Goal: Task Accomplishment & Management: Manage account settings

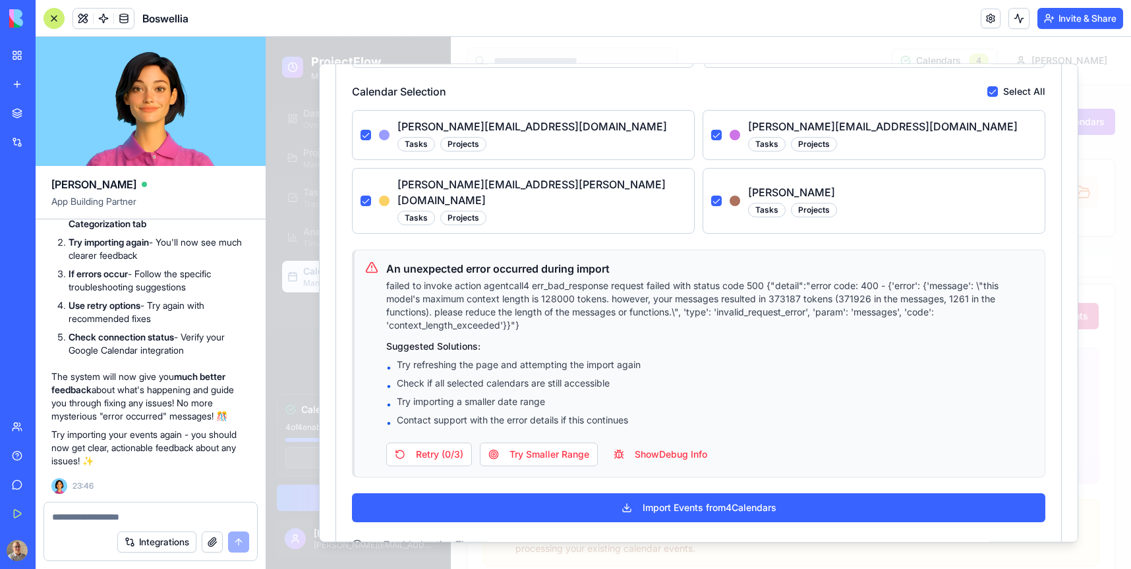
scroll to position [85, 0]
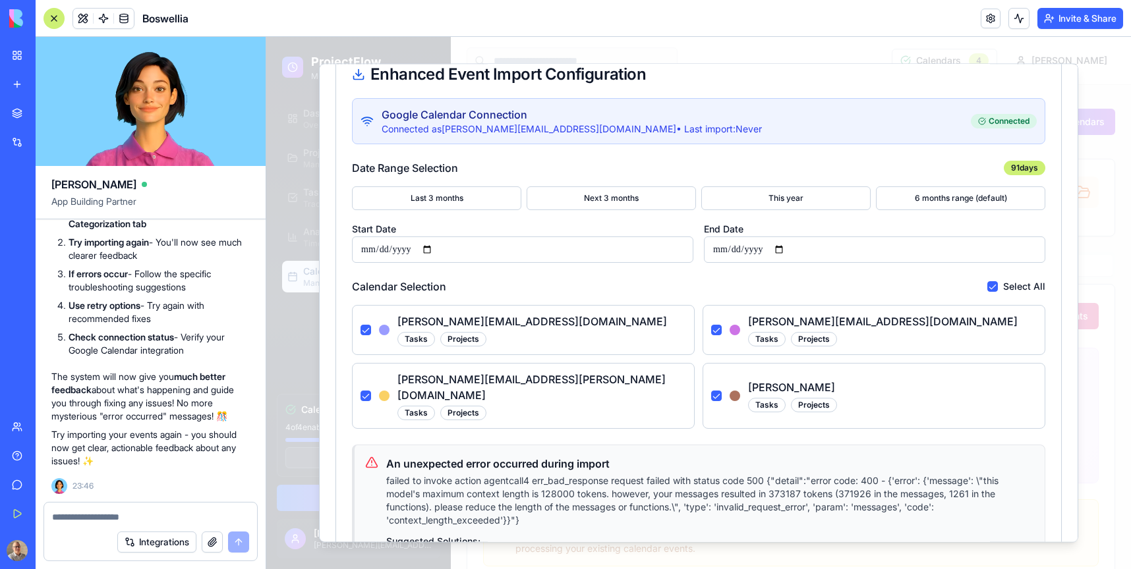
click at [433, 250] on input "**********" at bounding box center [522, 250] width 341 height 26
type input "**********"
click at [786, 250] on input "**********" at bounding box center [874, 250] width 341 height 26
type input "**********"
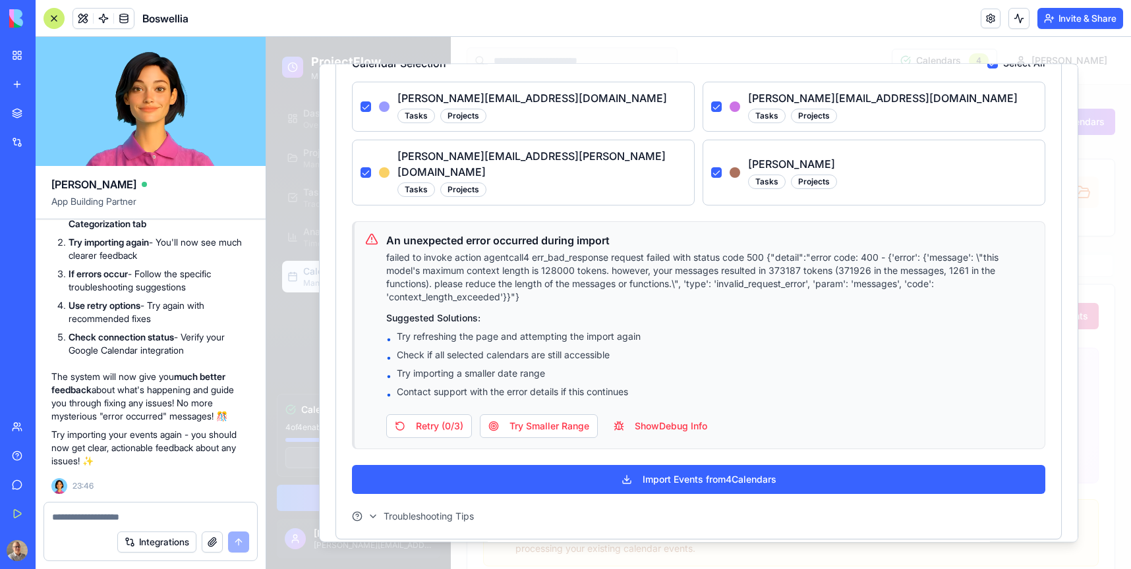
scroll to position [349, 0]
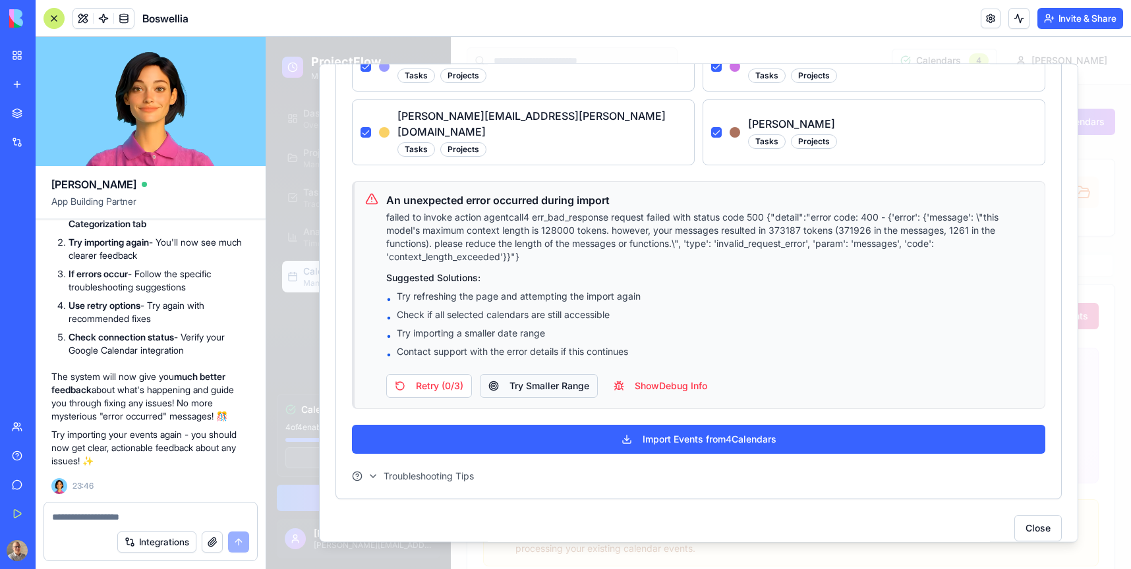
click at [563, 374] on button "Try Smaller Range" at bounding box center [539, 386] width 118 height 24
type input "**********"
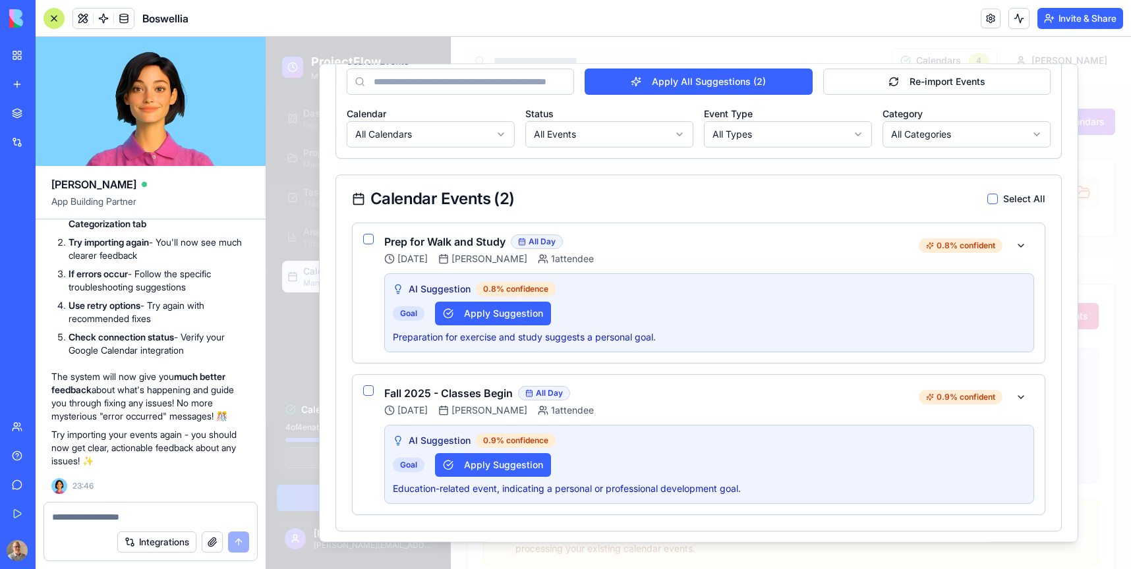
scroll to position [229, 0]
click at [494, 314] on button "Apply Suggestion" at bounding box center [493, 313] width 116 height 24
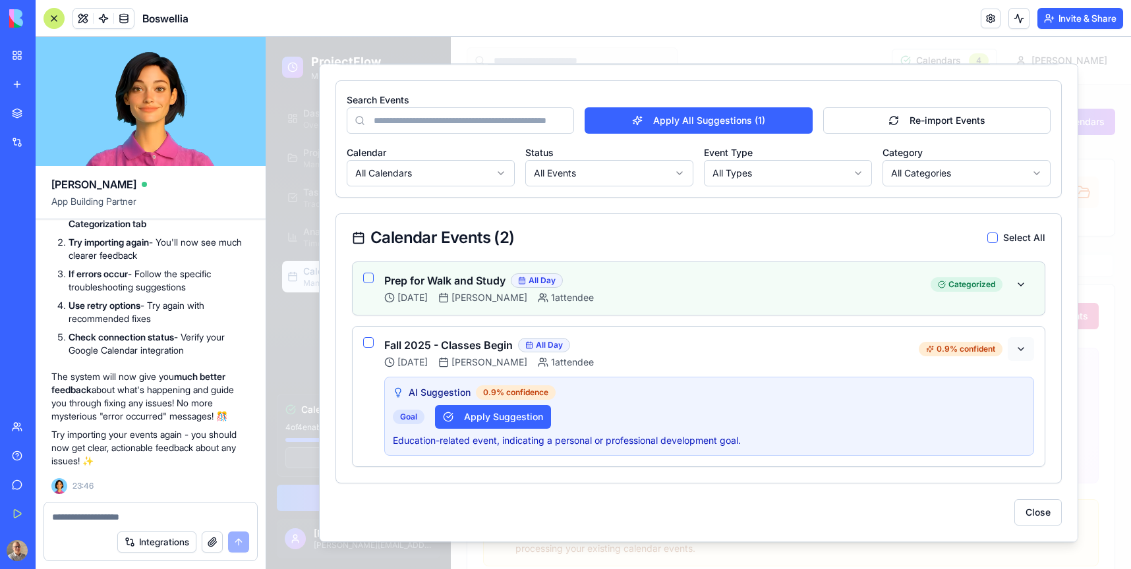
click at [1019, 347] on button at bounding box center [1021, 349] width 26 height 24
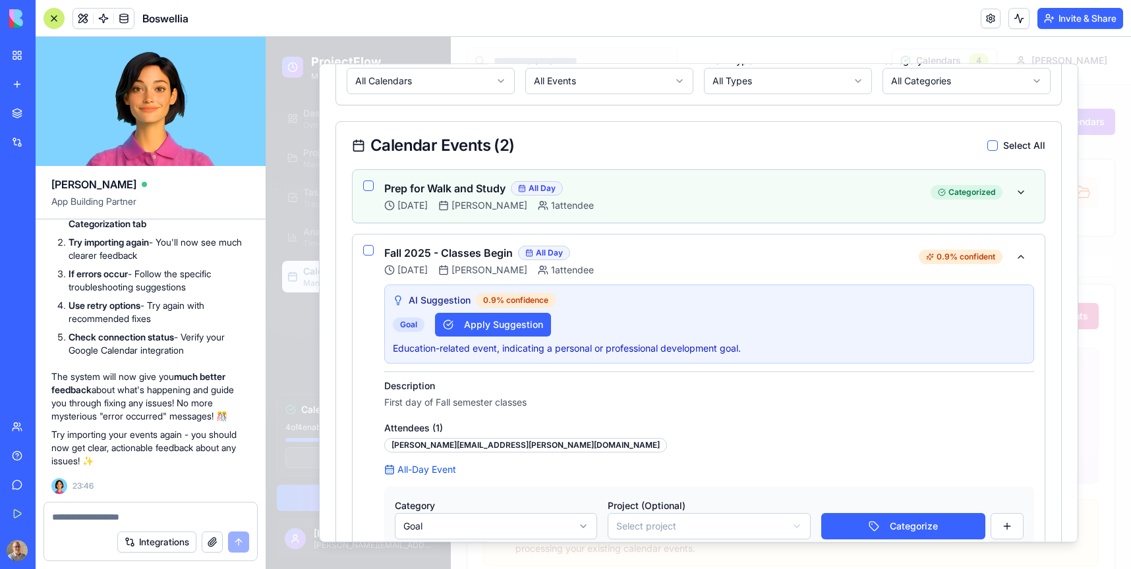
scroll to position [376, 0]
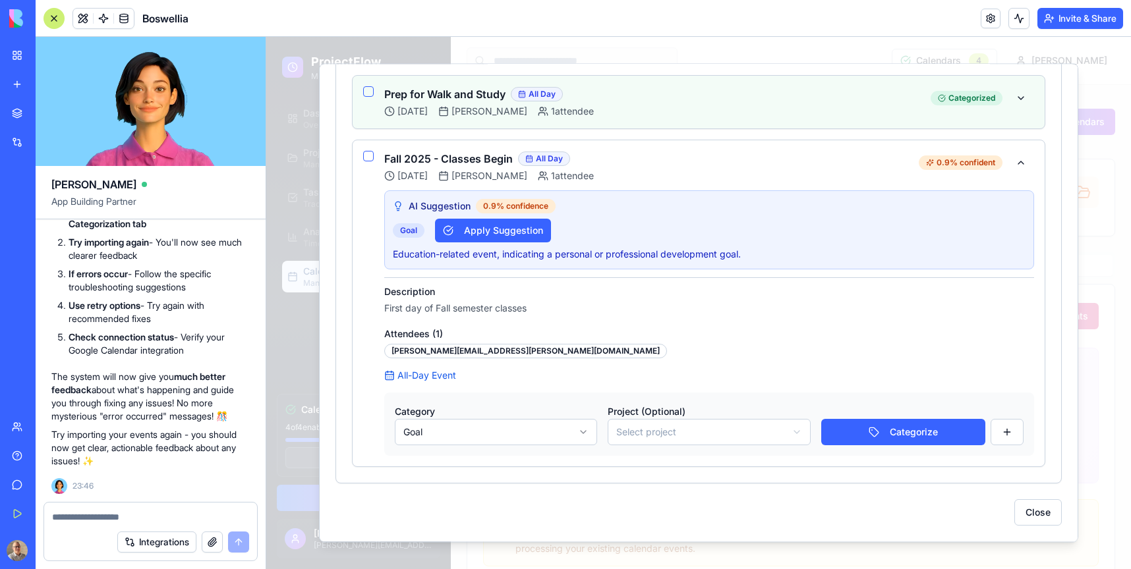
click at [573, 435] on body "ProjectFlow Multi-Calendar Sync Dashboard Overview & insights Projects Manage p…" at bounding box center [698, 318] width 865 height 562
click at [885, 431] on button "Categorize" at bounding box center [903, 432] width 164 height 26
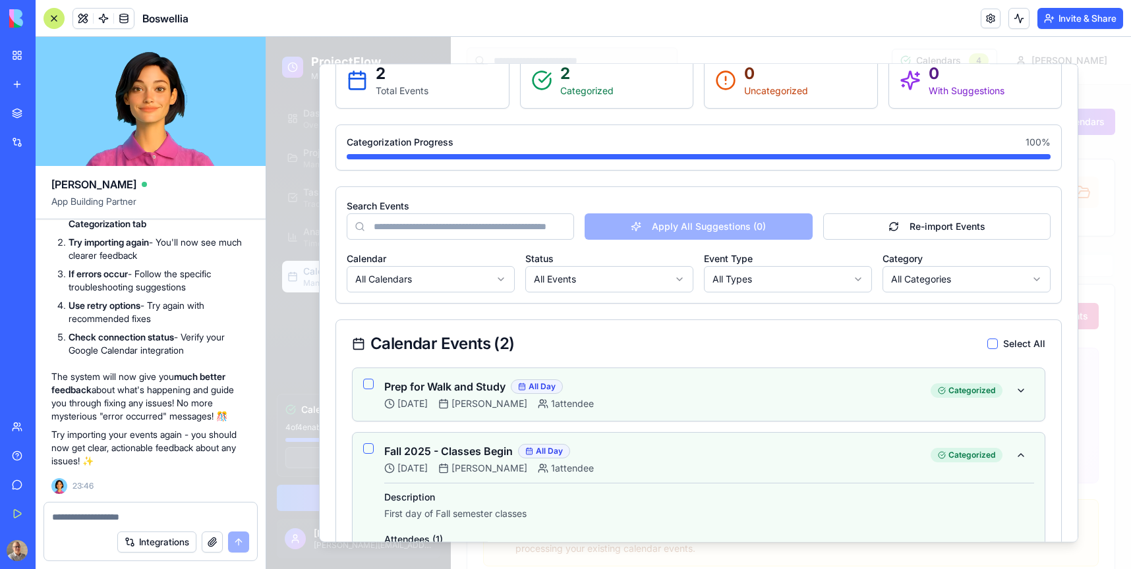
scroll to position [0, 0]
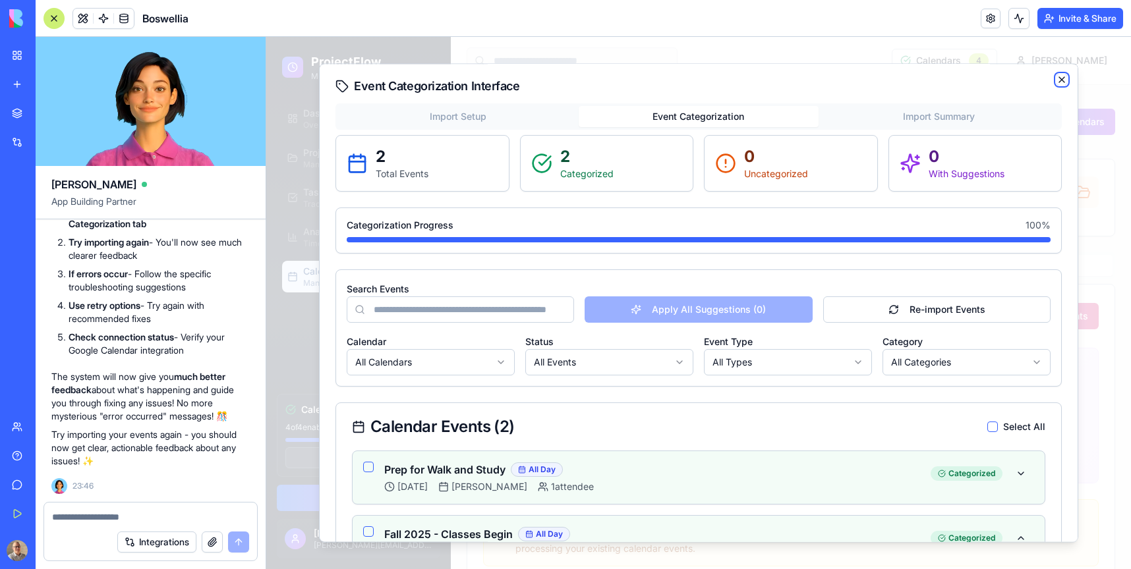
click at [1060, 77] on icon "button" at bounding box center [1062, 79] width 11 height 11
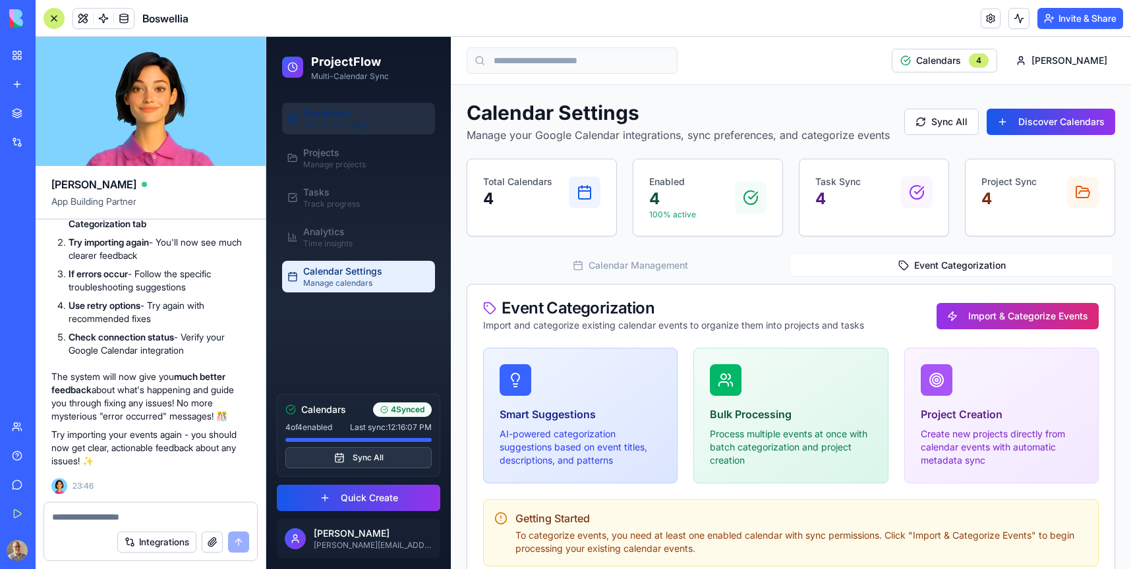
click at [328, 118] on span "Dashboard" at bounding box center [327, 113] width 48 height 13
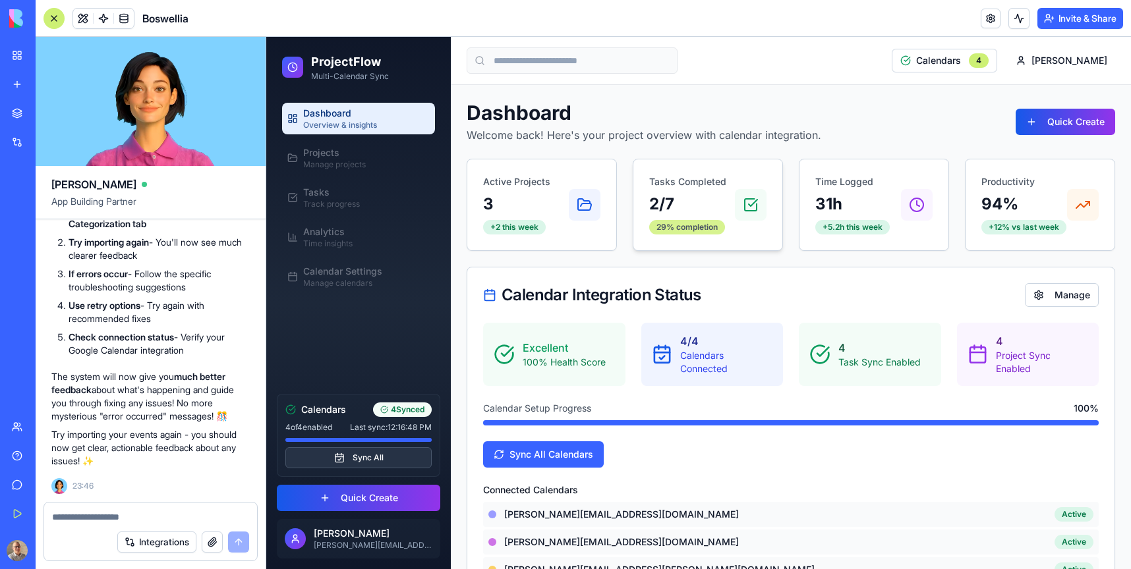
click at [699, 231] on div "29% completion" at bounding box center [687, 227] width 76 height 15
click at [672, 188] on p "Tasks Completed" at bounding box center [687, 181] width 77 height 13
click at [743, 204] on icon at bounding box center [751, 205] width 16 height 16
click at [680, 182] on p "Tasks Completed" at bounding box center [687, 181] width 77 height 13
click at [683, 232] on div "29% completion" at bounding box center [687, 227] width 76 height 15
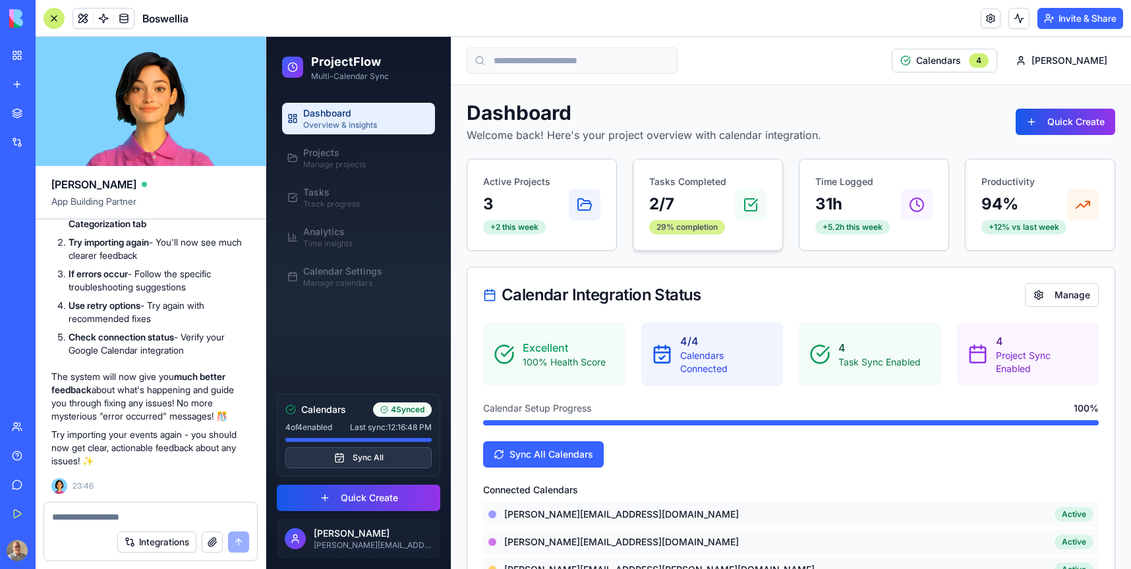
click at [687, 229] on div "29% completion" at bounding box center [687, 227] width 76 height 15
click at [343, 196] on div "Tasks Track progress" at bounding box center [331, 198] width 57 height 24
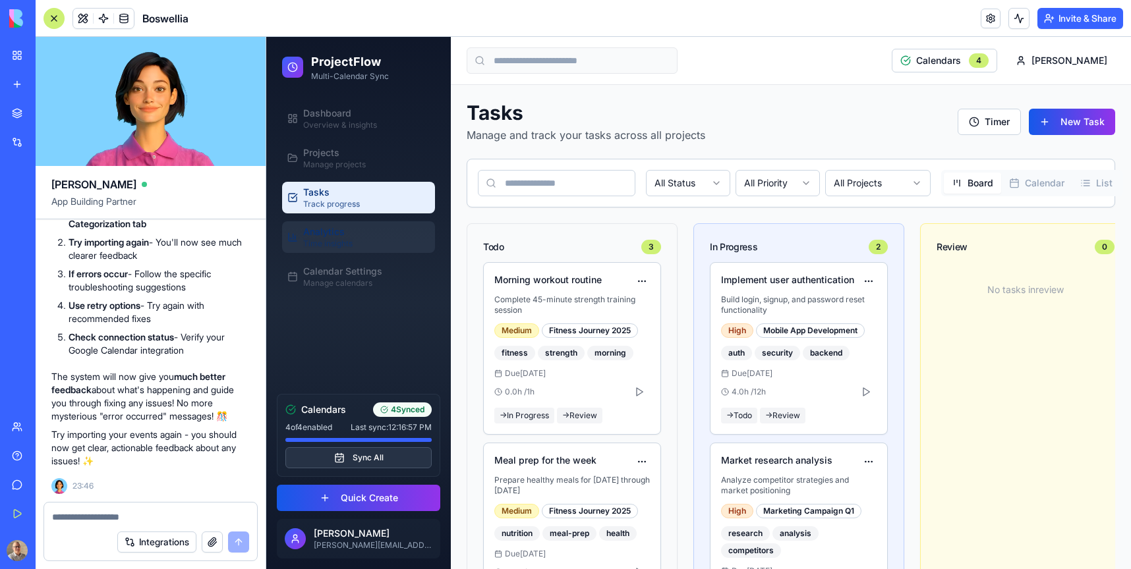
click at [328, 237] on span "Analytics" at bounding box center [324, 231] width 42 height 13
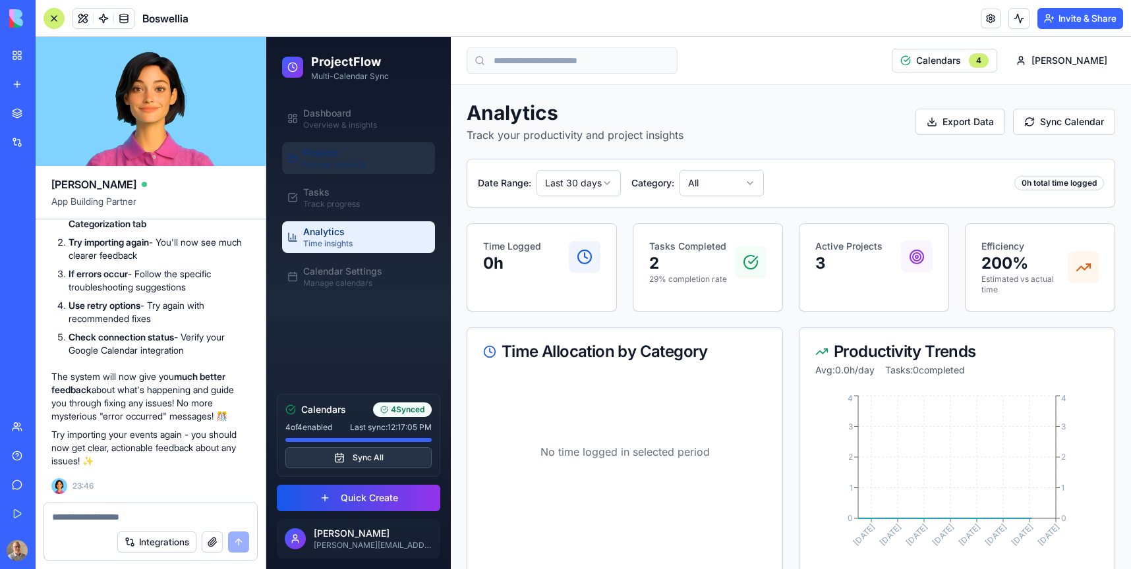
click at [341, 158] on div "Projects Manage projects" at bounding box center [334, 158] width 63 height 24
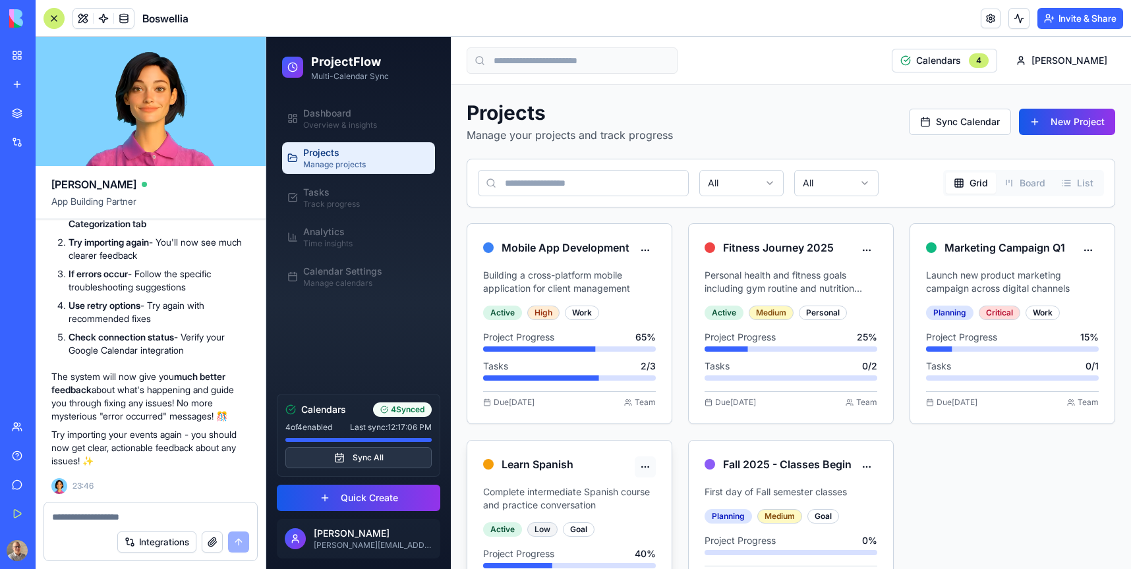
click at [645, 464] on html "ProjectFlow Multi-Calendar Sync Dashboard Overview & insights Projects Manage p…" at bounding box center [698, 347] width 865 height 620
click at [618, 517] on div "Delete" at bounding box center [614, 515] width 78 height 21
click at [644, 467] on html "ProjectFlow Multi-Calendar Sync Dashboard Overview & insights Projects Manage p…" at bounding box center [698, 347] width 865 height 620
click at [612, 515] on div "Delete" at bounding box center [614, 515] width 78 height 21
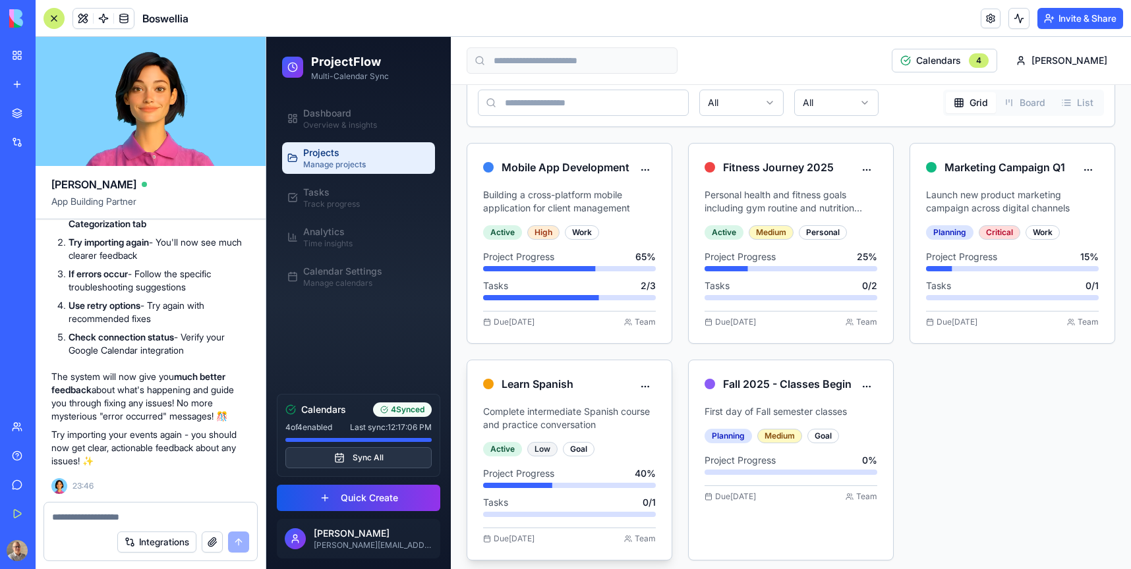
scroll to position [88, 0]
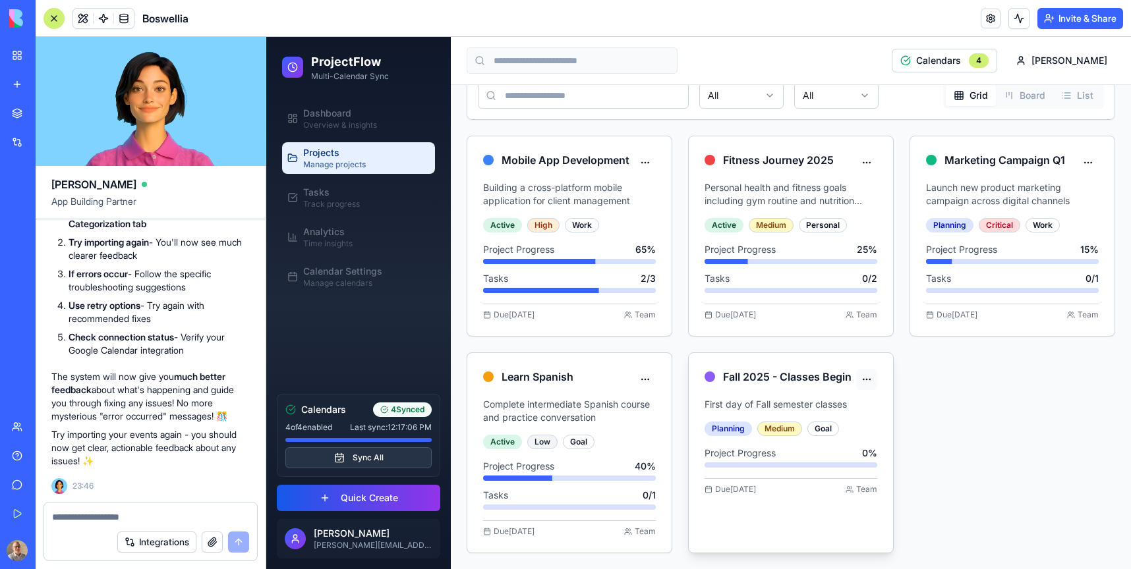
click at [866, 376] on html "ProjectFlow Multi-Calendar Sync Dashboard Overview & insights Projects Manage p…" at bounding box center [698, 259] width 865 height 620
click at [834, 409] on div "Edit" at bounding box center [835, 406] width 78 height 21
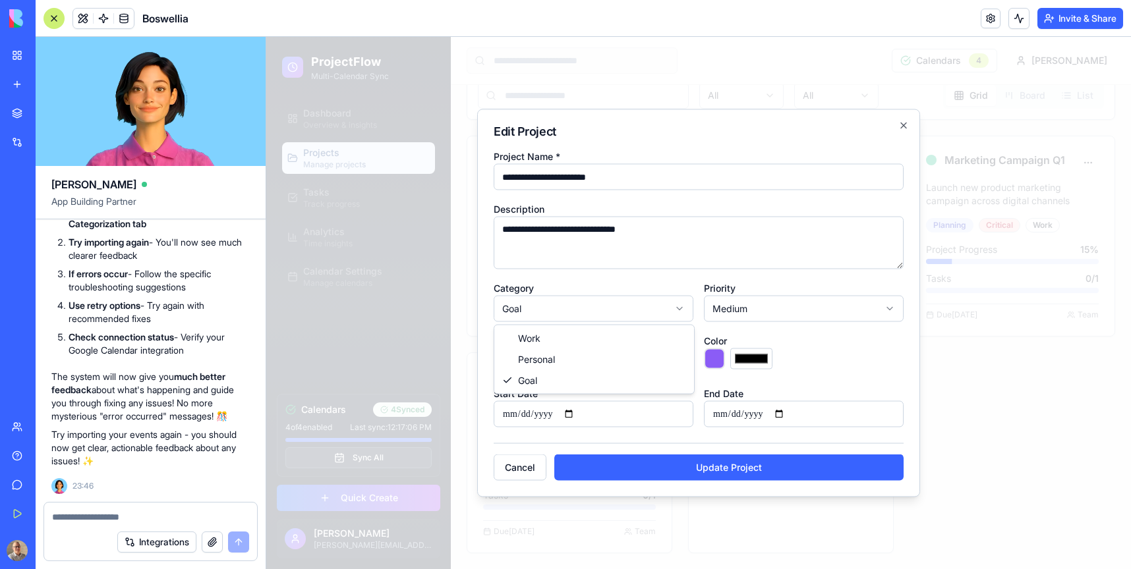
click at [631, 310] on body "ProjectFlow Multi-Calendar Sync Dashboard Overview & insights Projects Manage p…" at bounding box center [698, 259] width 865 height 620
click at [657, 347] on div "Status Planning ******** ****** ******* ********* *********" at bounding box center [594, 354] width 200 height 42
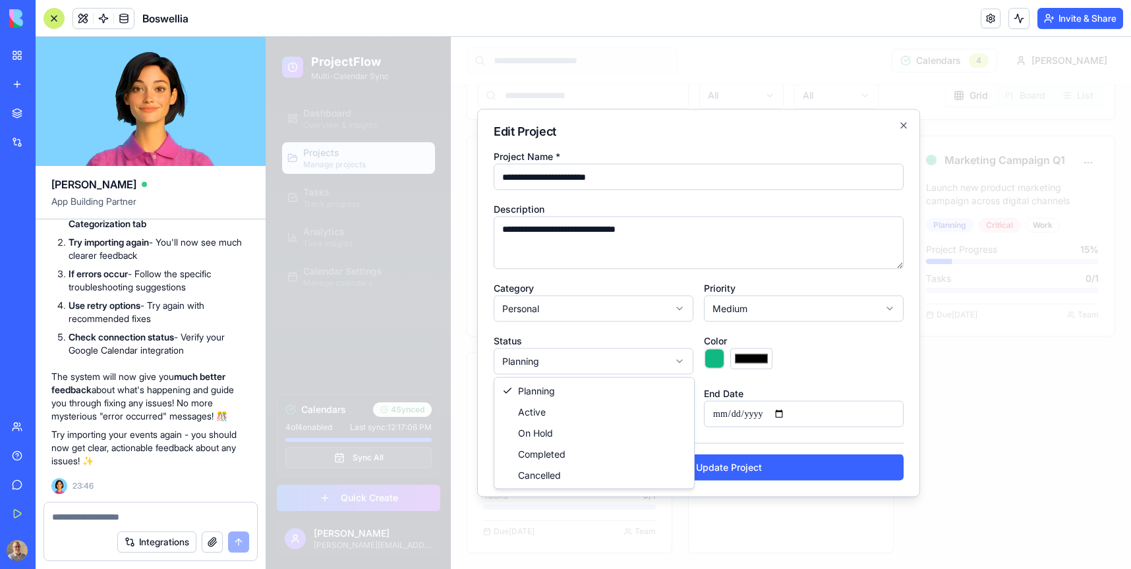
click at [656, 360] on body "ProjectFlow Multi-Calendar Sync Dashboard Overview & insights Projects Manage p…" at bounding box center [698, 259] width 865 height 620
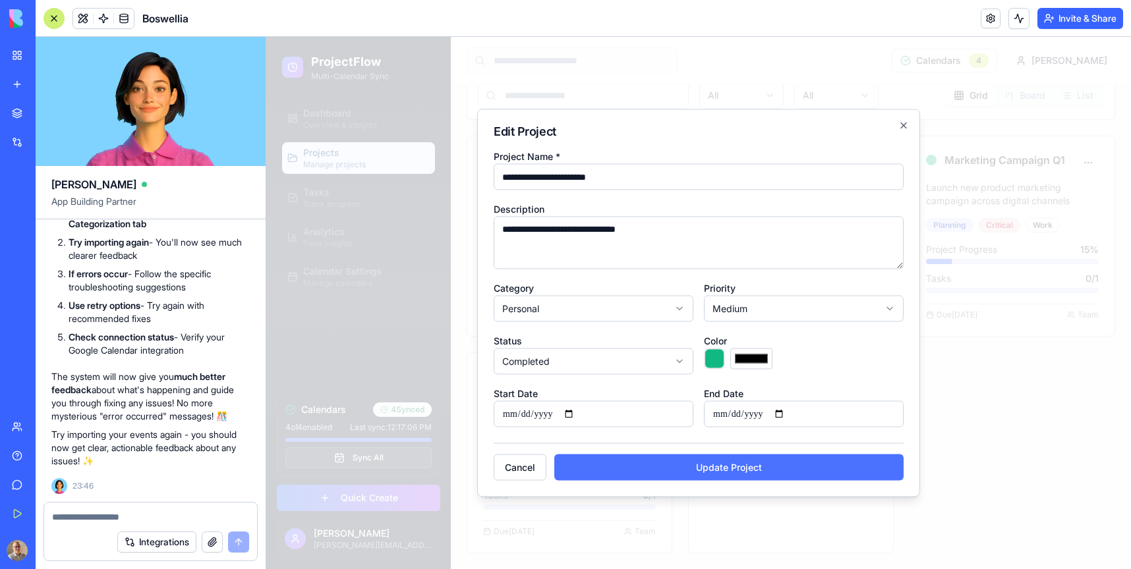
click at [633, 468] on button "Update Project" at bounding box center [728, 468] width 349 height 26
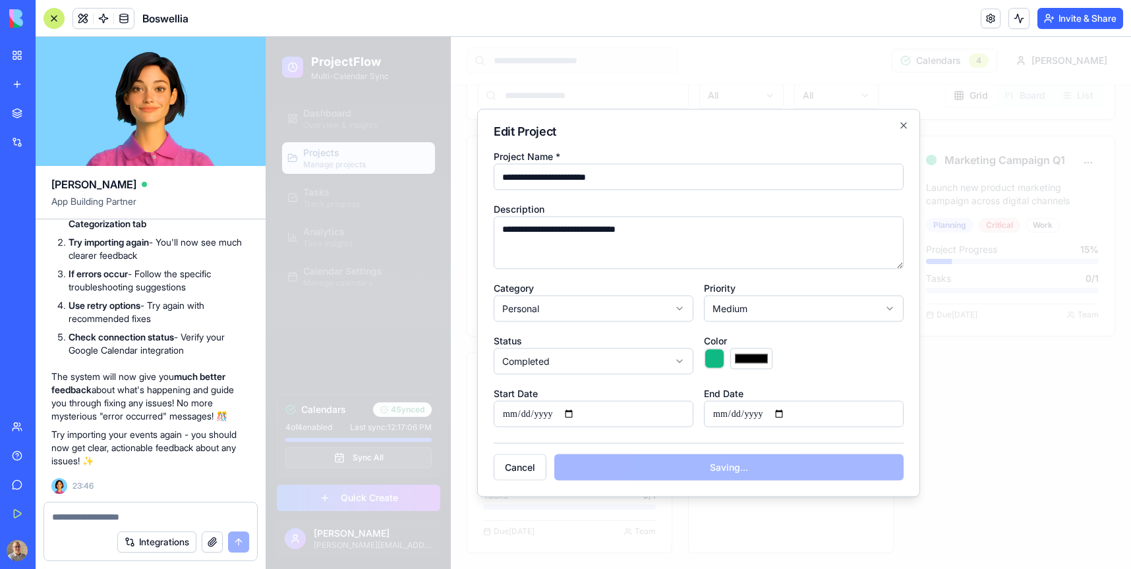
type input "*******"
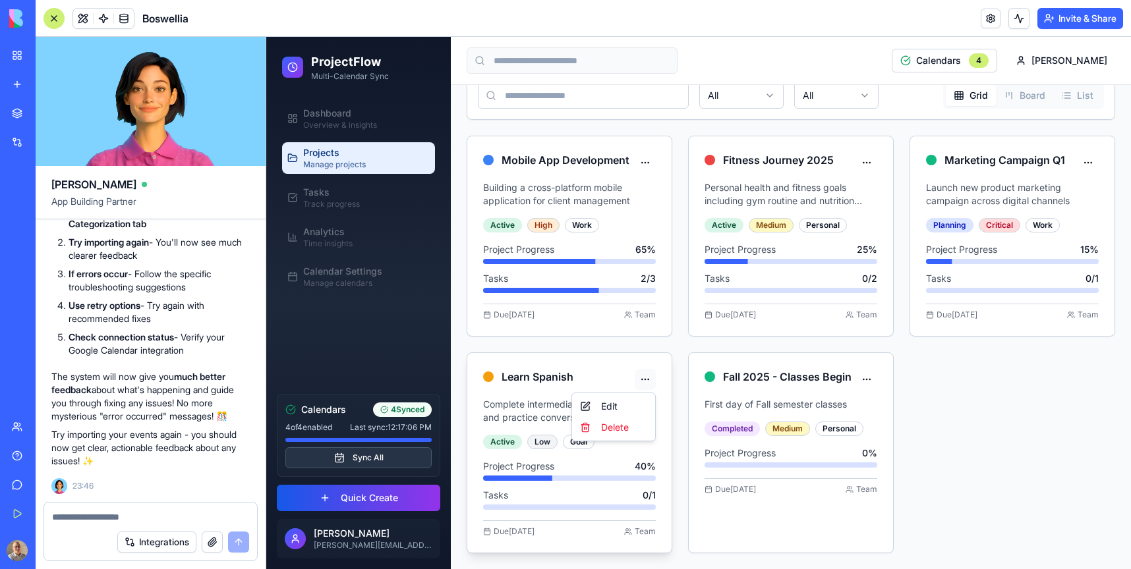
click at [643, 376] on html "ProjectFlow Multi-Calendar Sync Dashboard Overview & insights Projects Manage p…" at bounding box center [698, 259] width 865 height 620
click at [616, 428] on div "Delete" at bounding box center [614, 427] width 78 height 21
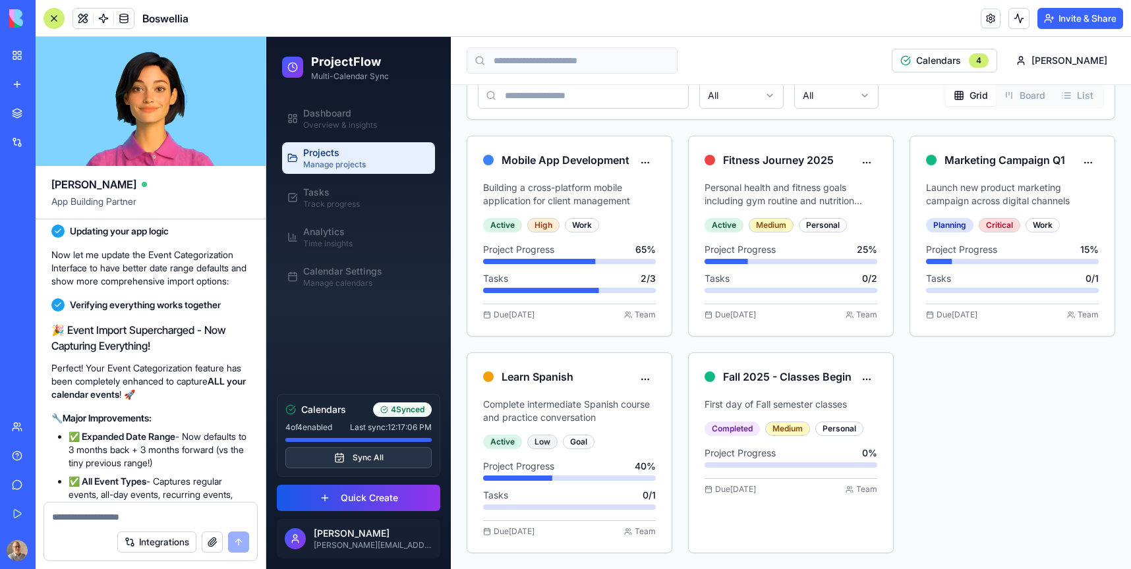
scroll to position [5745, 0]
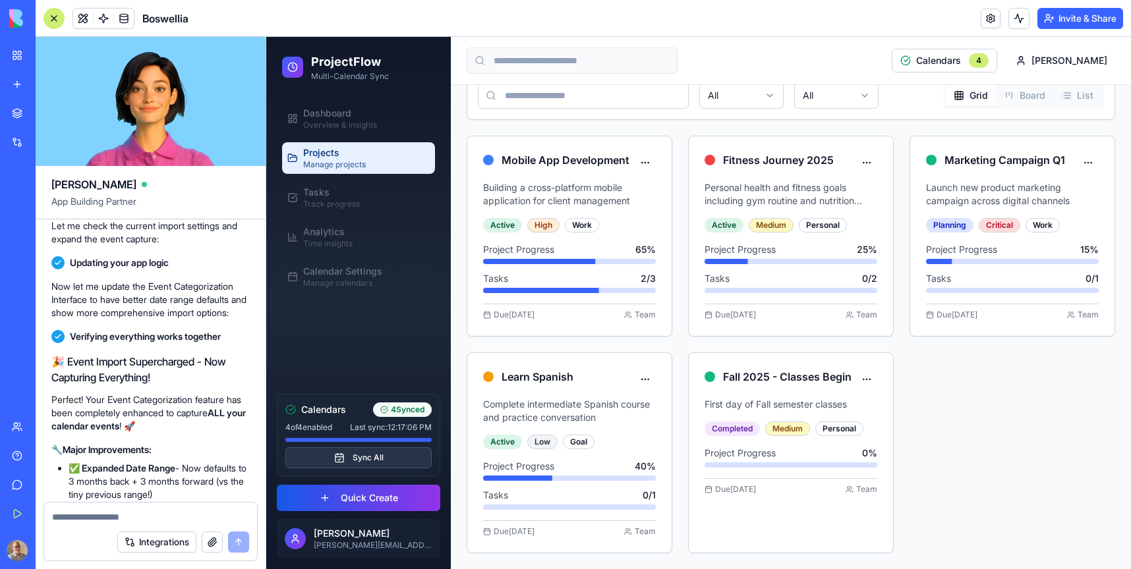
click at [55, 12] on div at bounding box center [54, 18] width 21 height 21
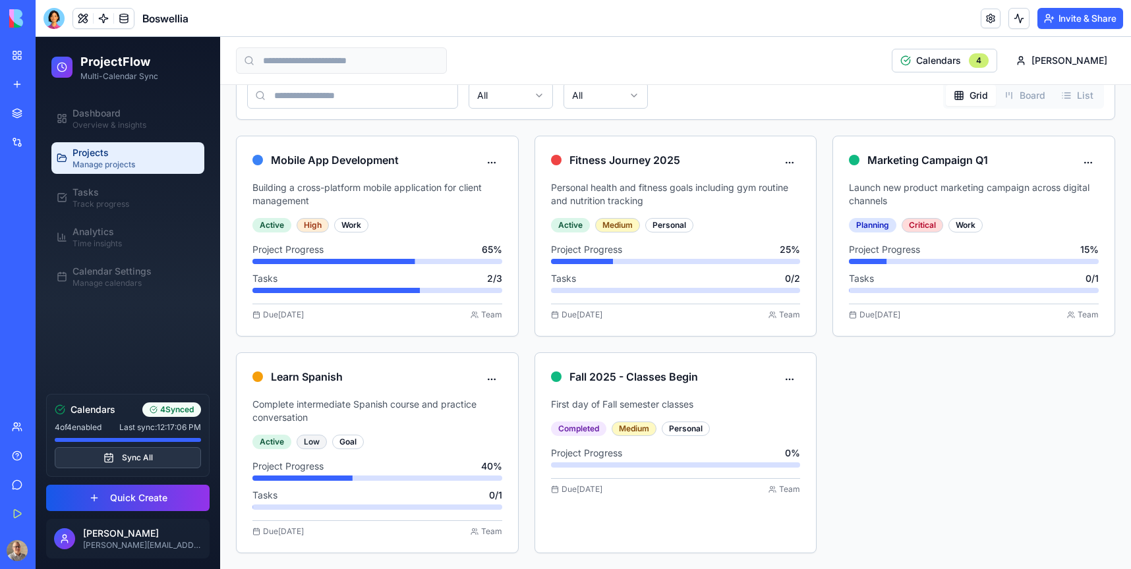
click at [119, 102] on div "Dashboard Overview & insights Projects Manage projects Tasks Track progress Ana…" at bounding box center [127, 198] width 163 height 200
click at [119, 111] on span "Dashboard" at bounding box center [97, 113] width 48 height 13
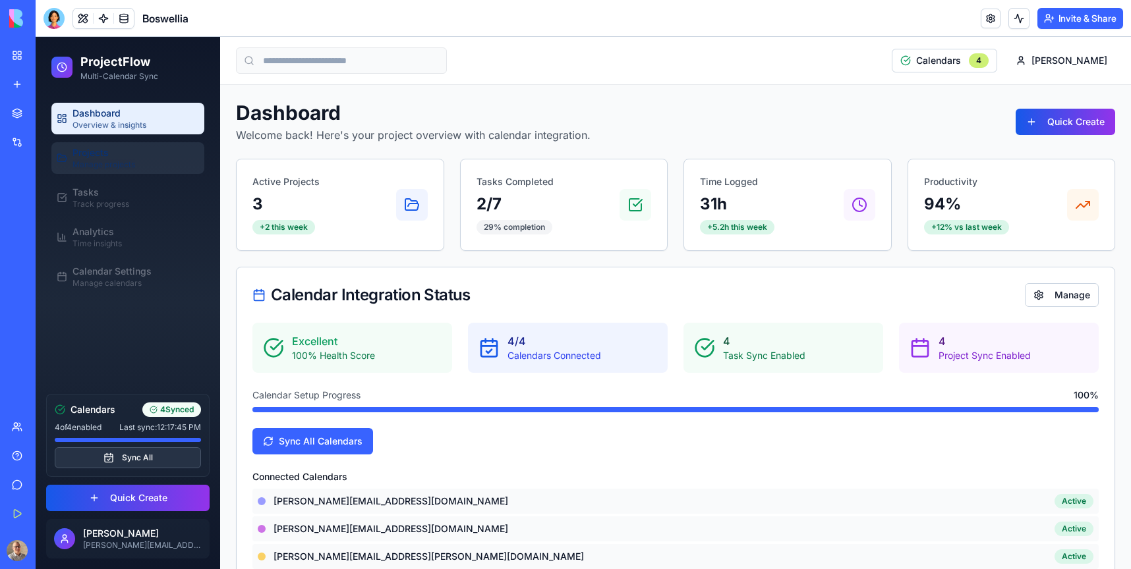
click at [123, 159] on div "Projects Manage projects" at bounding box center [104, 158] width 63 height 24
